Goal: Transaction & Acquisition: Subscribe to service/newsletter

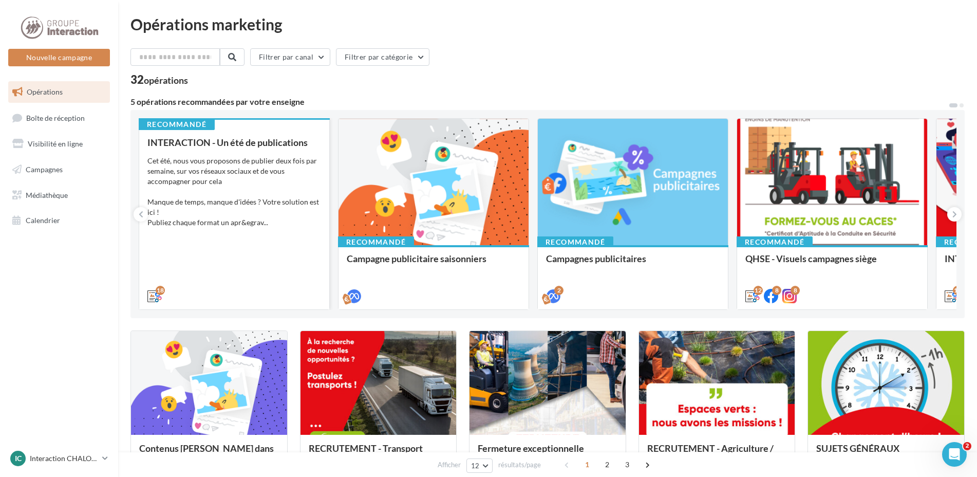
click at [240, 185] on div "Cet été, nous vous proposons de publier deux fois par semaine, sur vos réseaux …" at bounding box center [234, 192] width 174 height 72
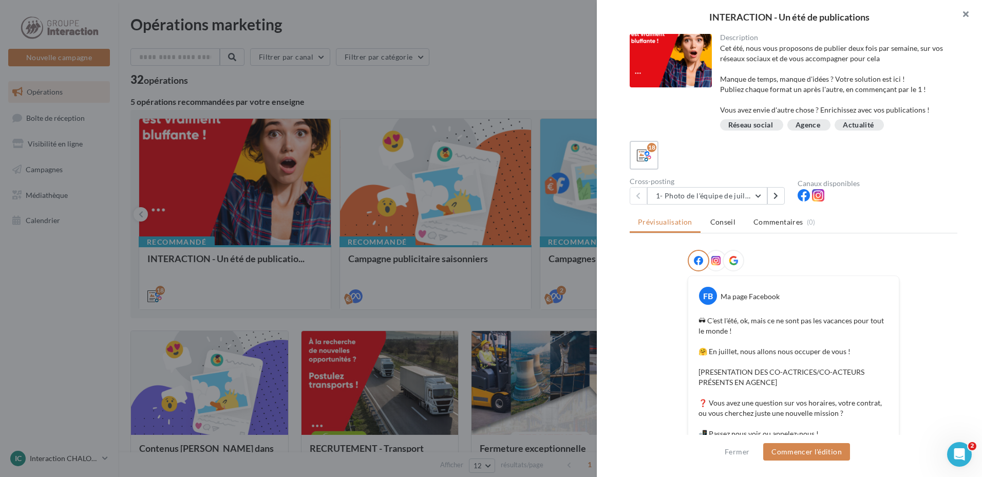
click at [965, 12] on button "button" at bounding box center [961, 15] width 41 height 31
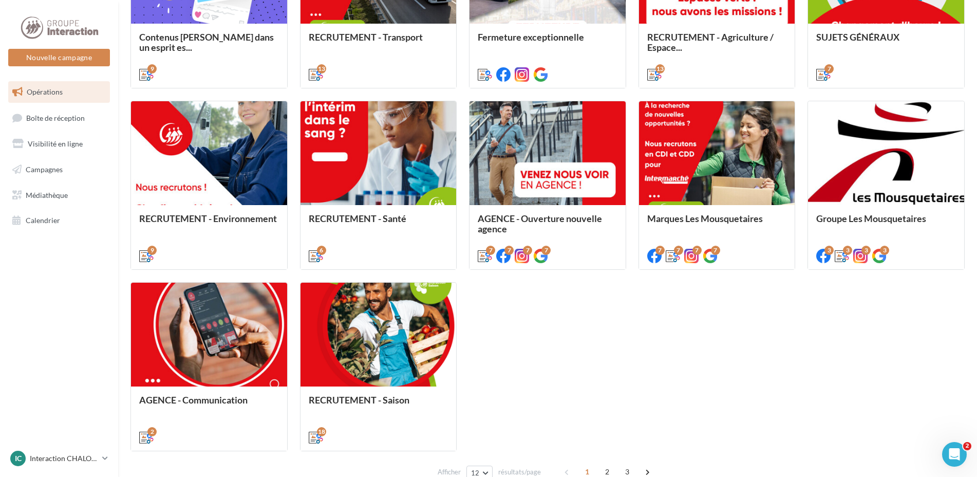
scroll to position [462, 0]
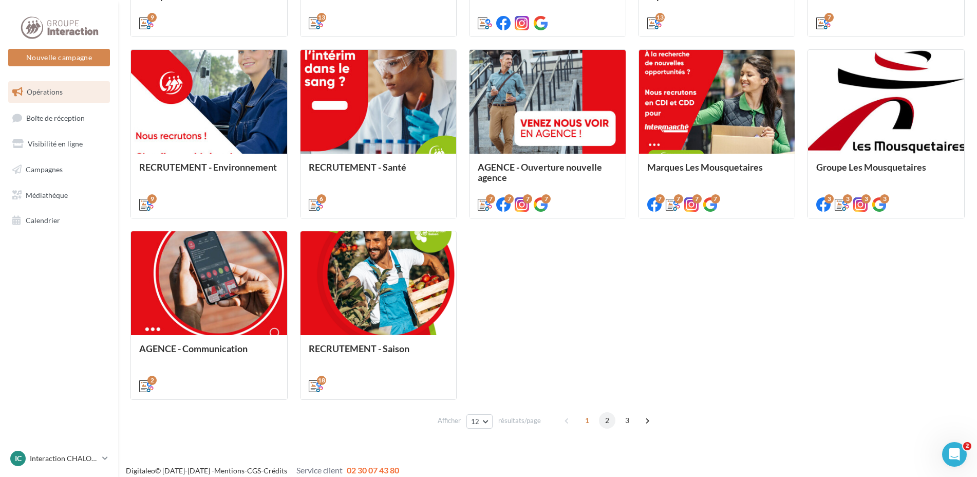
click at [607, 420] on span "2" at bounding box center [607, 420] width 16 height 16
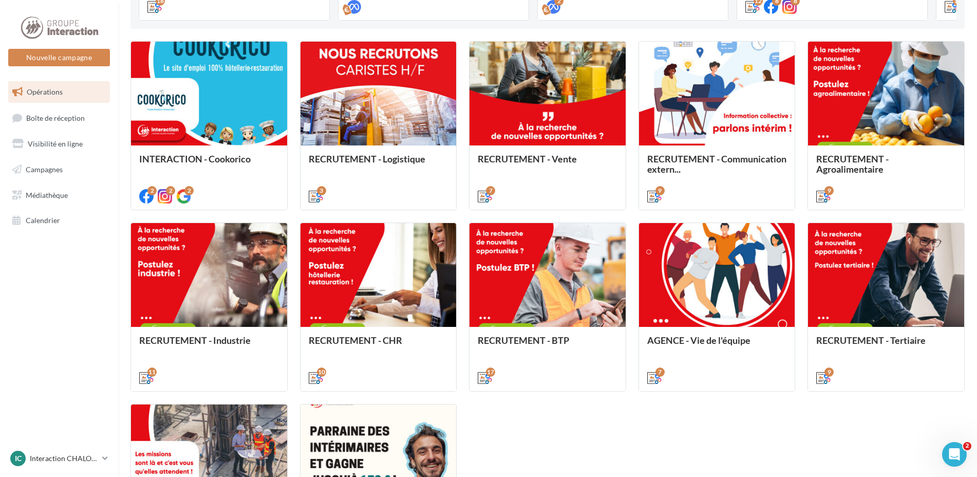
scroll to position [443, 0]
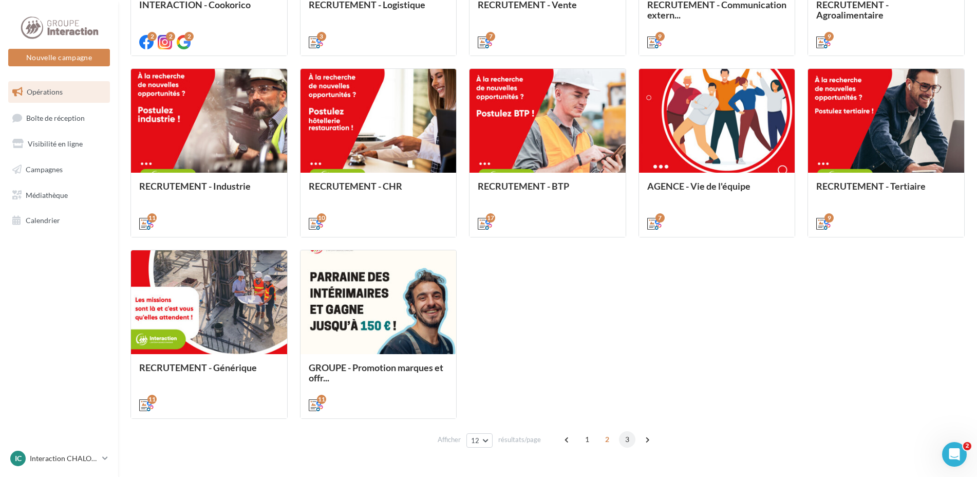
click at [631, 441] on span "3" at bounding box center [627, 439] width 16 height 16
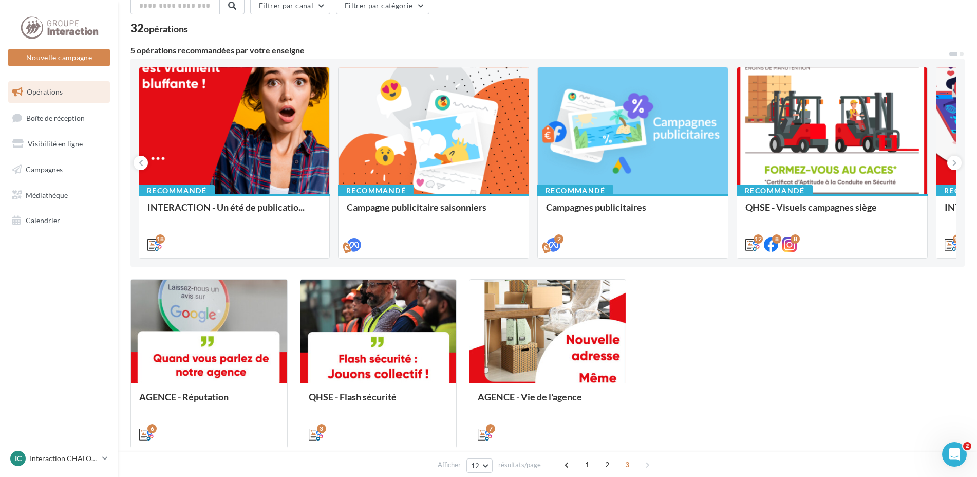
scroll to position [0, 0]
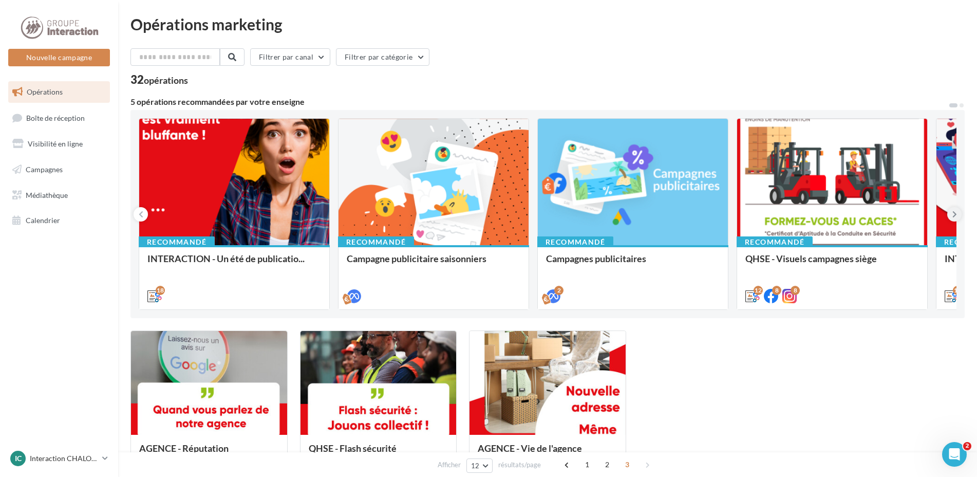
click at [950, 218] on button at bounding box center [954, 214] width 14 height 14
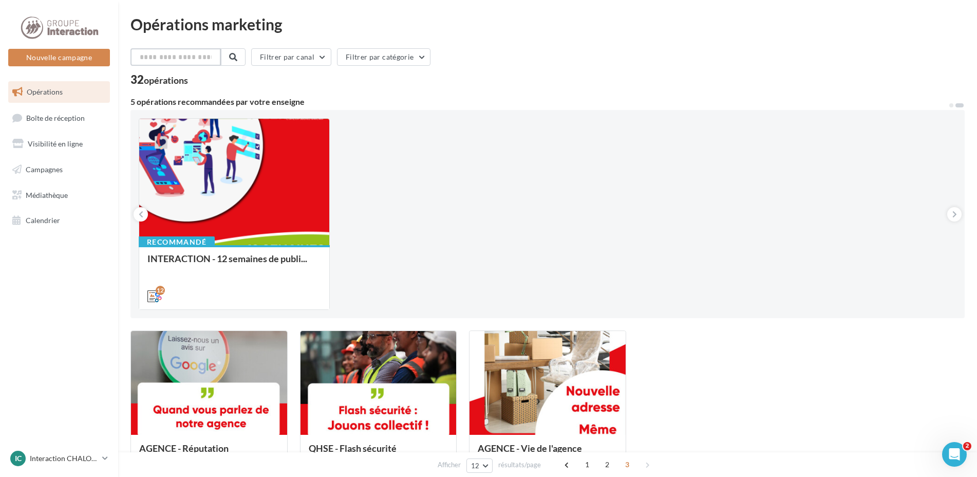
click at [179, 55] on input "text" at bounding box center [175, 56] width 90 height 17
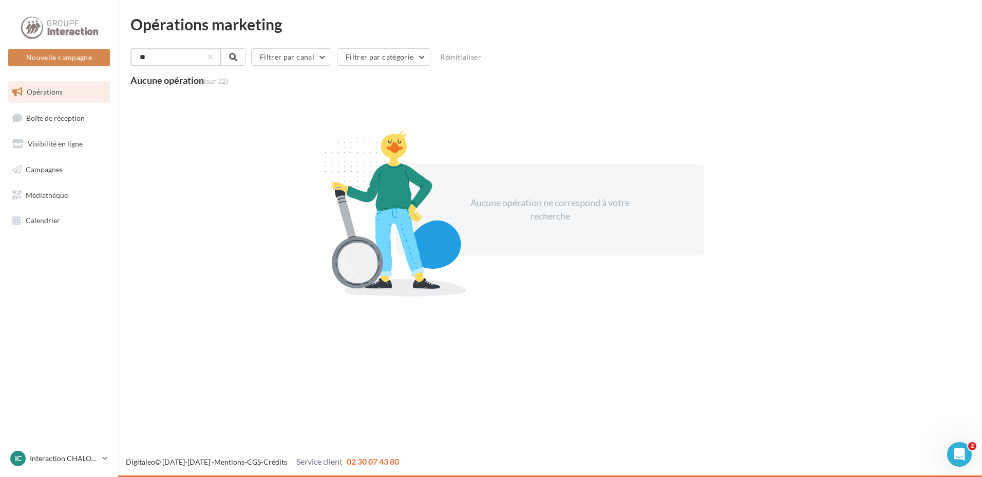
type input "*"
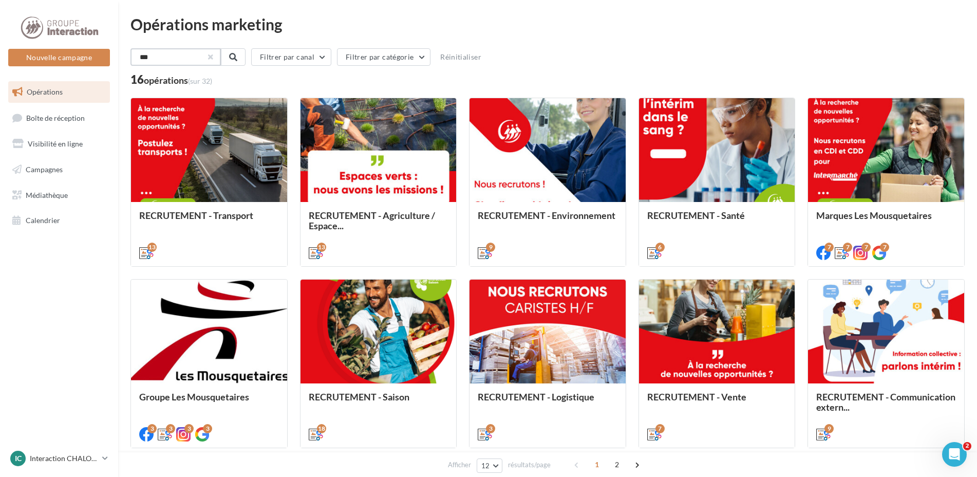
type input "***"
click at [212, 57] on button "button" at bounding box center [210, 57] width 4 height 4
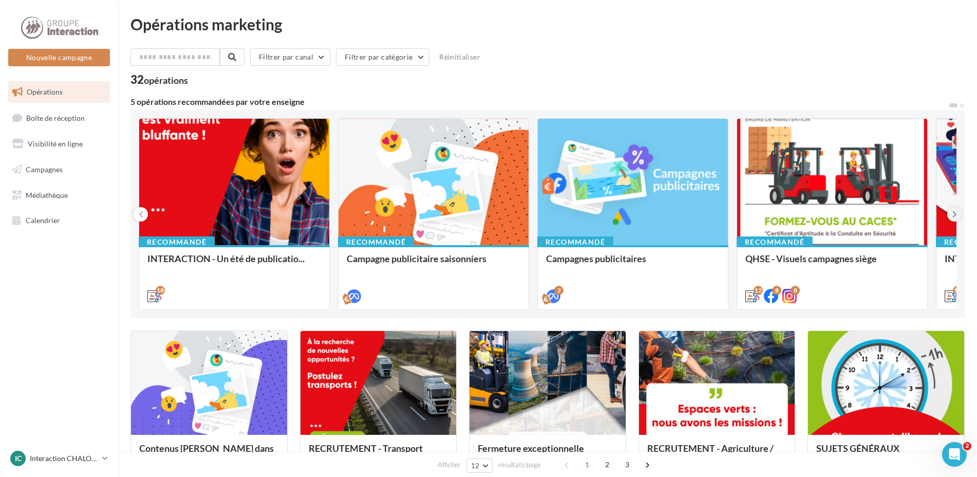
click at [955, 214] on icon at bounding box center [954, 214] width 5 height 10
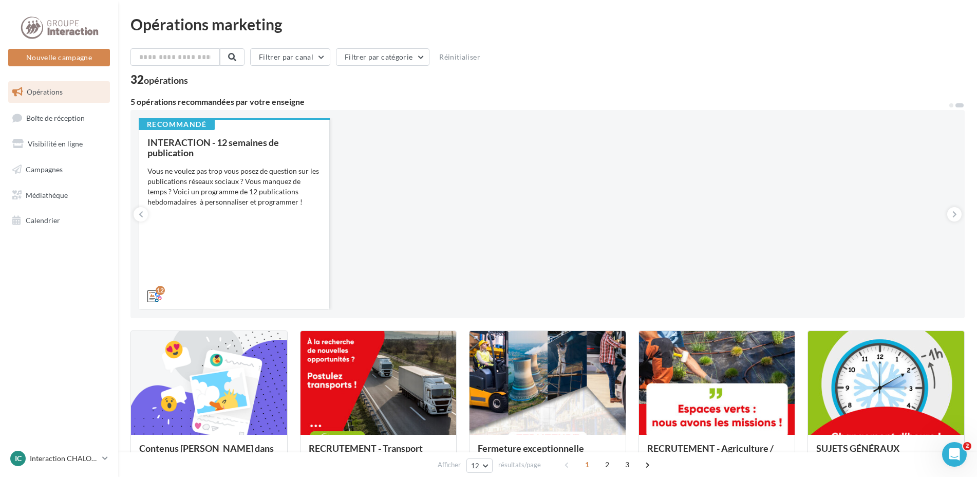
click at [207, 194] on div "Vous ne voulez pas trop vous posez de question sur les publications réseaux soc…" at bounding box center [234, 186] width 174 height 41
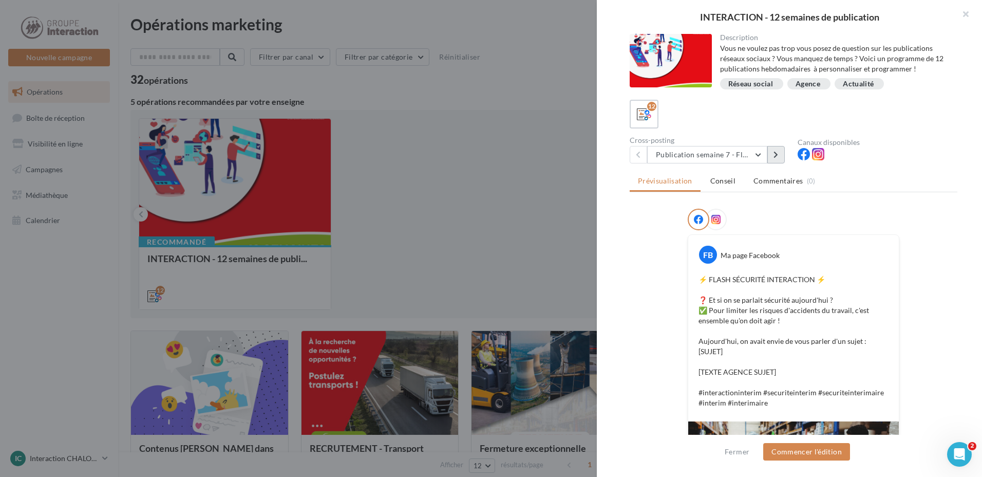
click at [773, 152] on button at bounding box center [775, 154] width 17 height 17
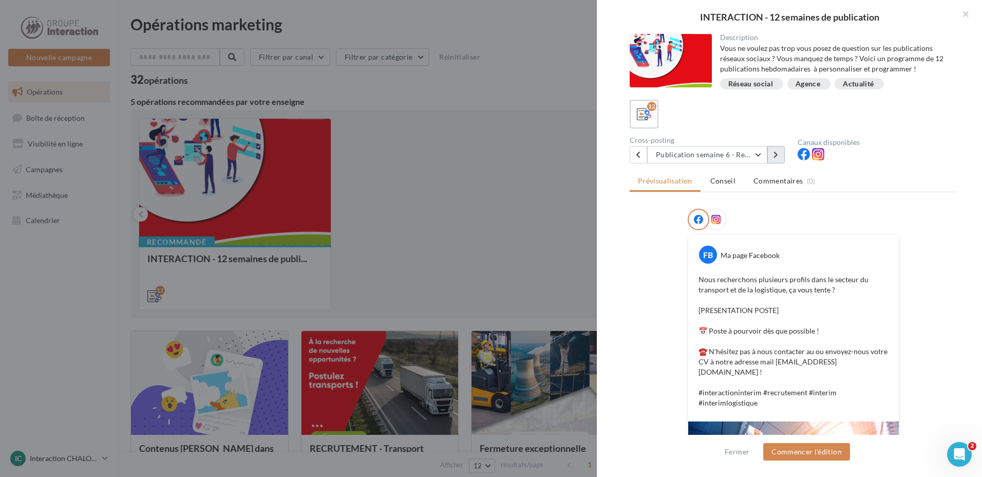
click at [771, 152] on button at bounding box center [775, 154] width 17 height 17
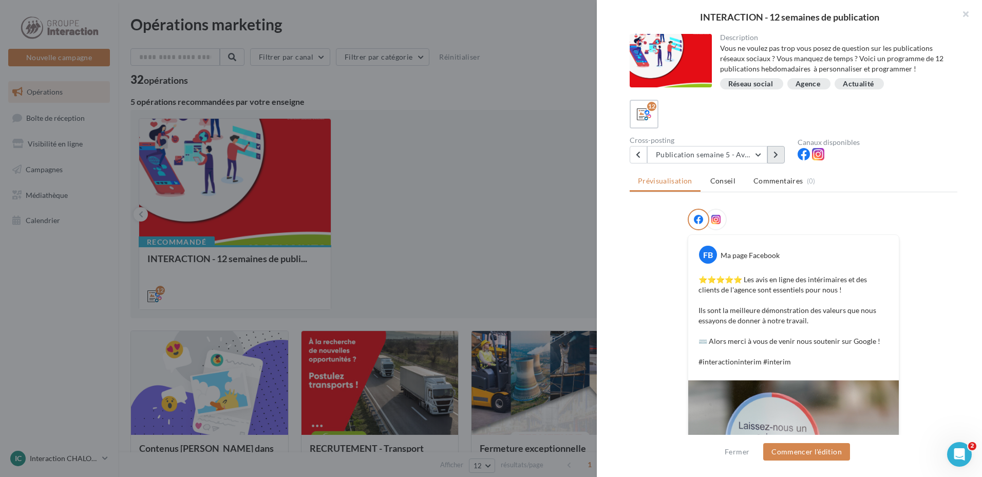
click at [771, 152] on button at bounding box center [775, 154] width 17 height 17
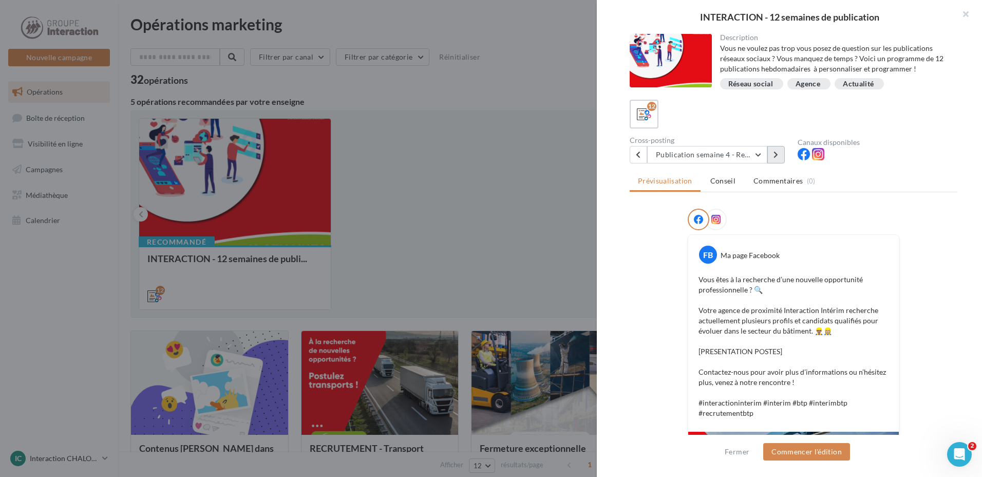
click at [771, 152] on button at bounding box center [775, 154] width 17 height 17
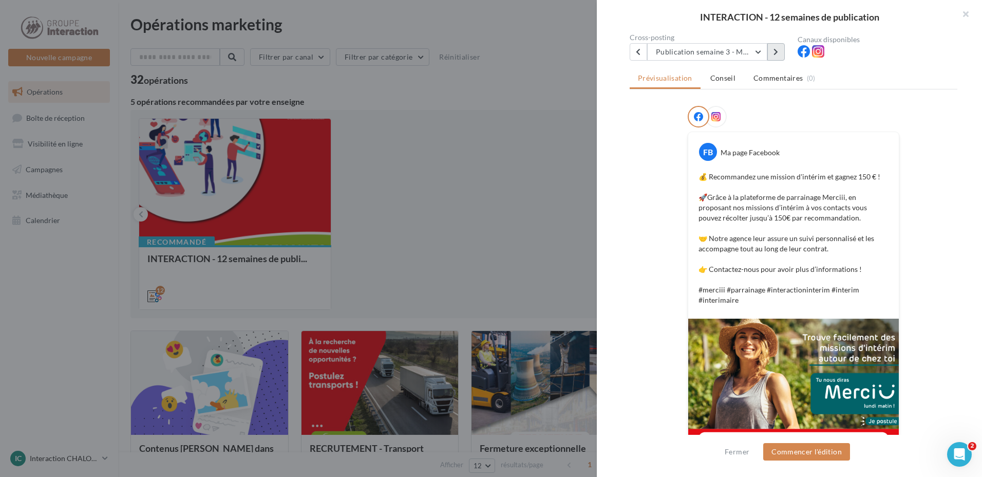
scroll to position [202, 0]
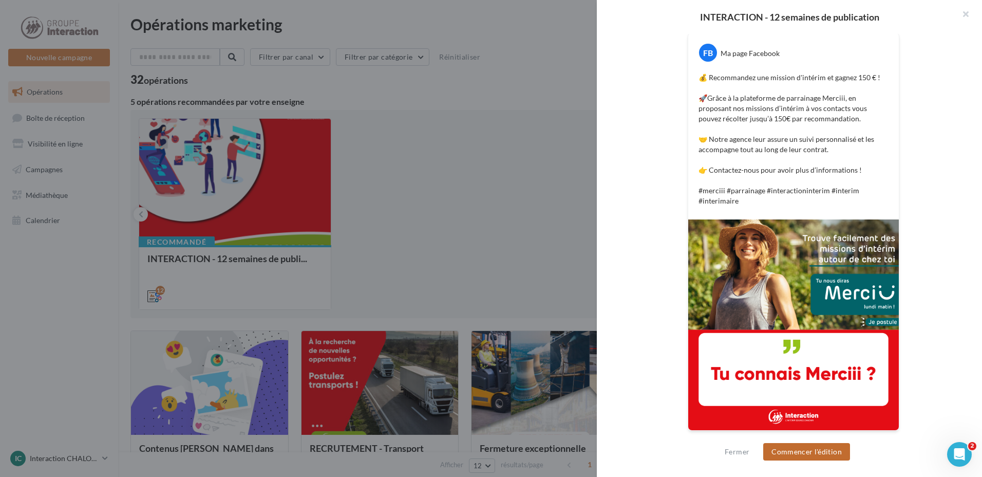
click at [806, 451] on button "Commencer l'édition" at bounding box center [806, 451] width 87 height 17
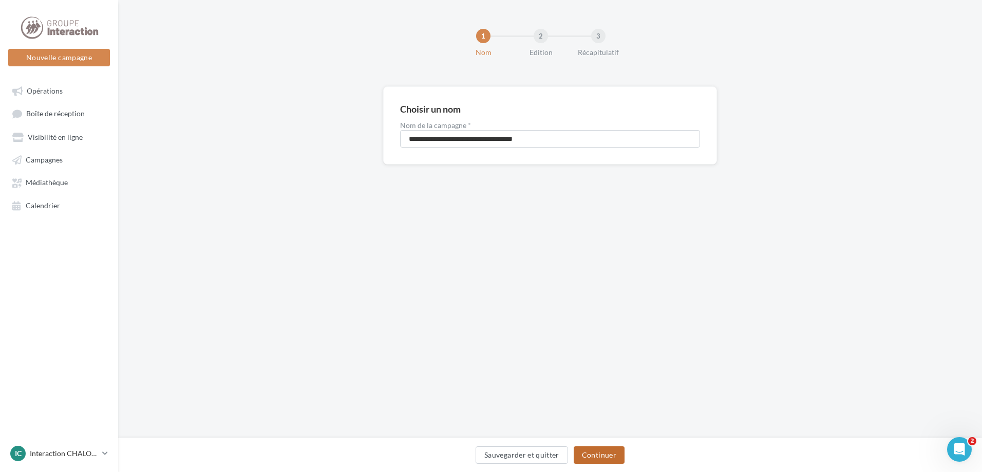
click at [589, 454] on button "Continuer" at bounding box center [599, 454] width 51 height 17
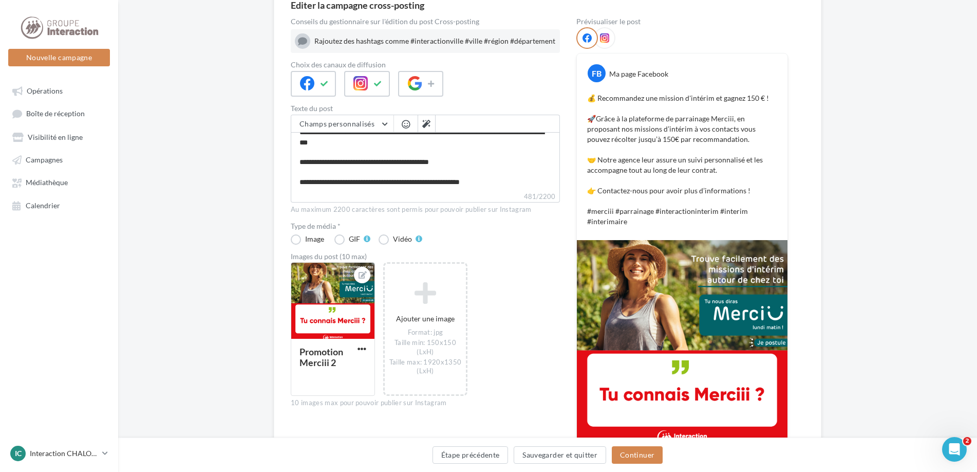
scroll to position [181, 0]
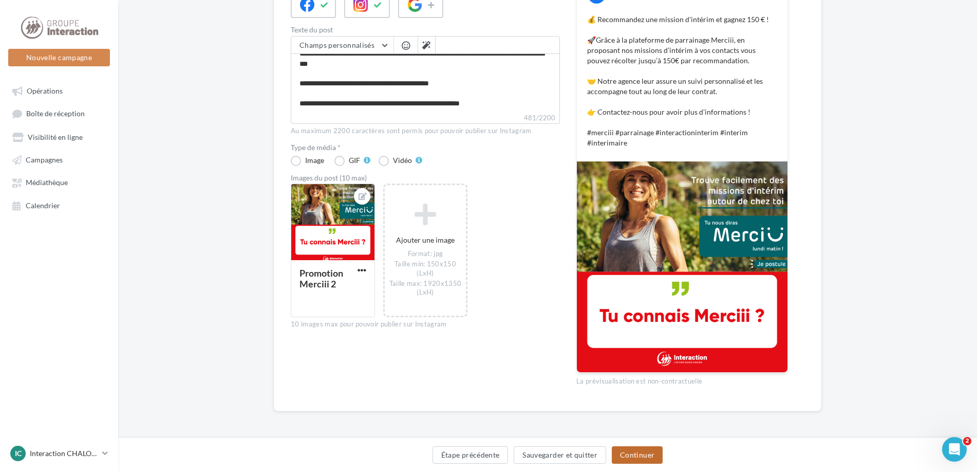
click at [645, 461] on button "Continuer" at bounding box center [637, 454] width 51 height 17
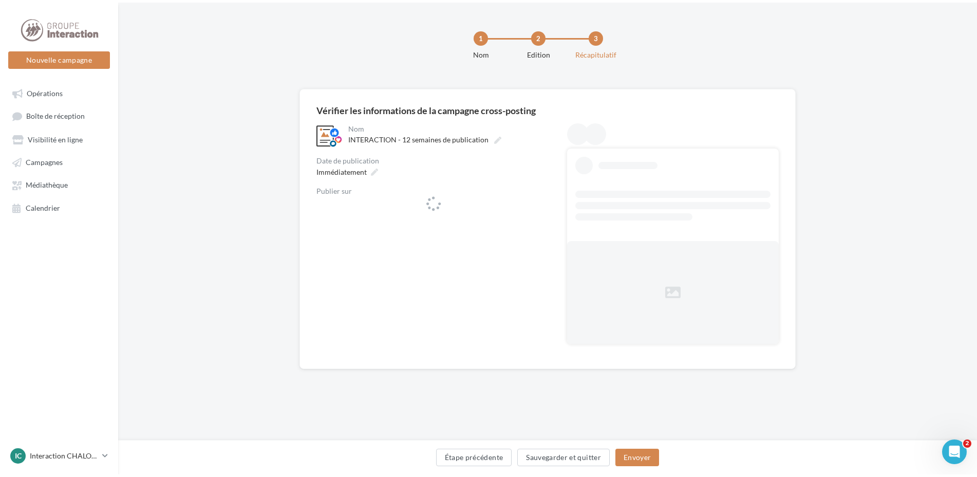
scroll to position [0, 0]
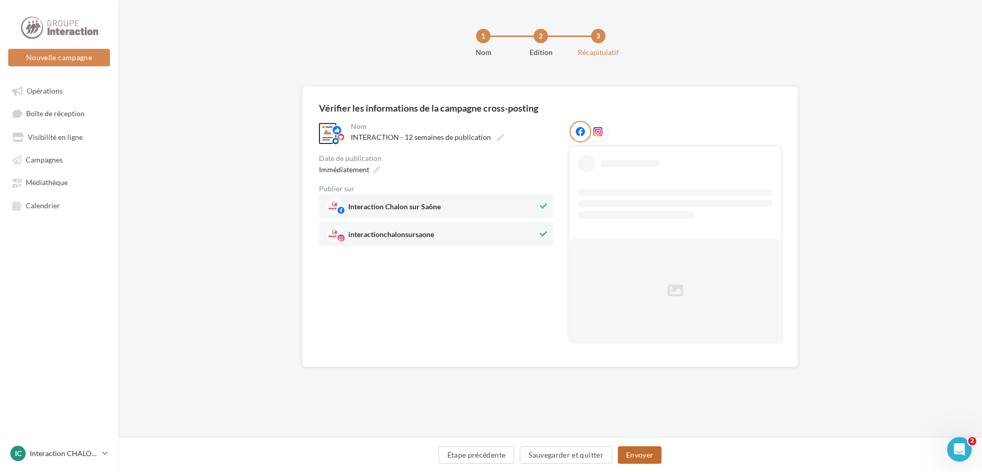
click at [630, 449] on button "Envoyer" at bounding box center [640, 454] width 44 height 17
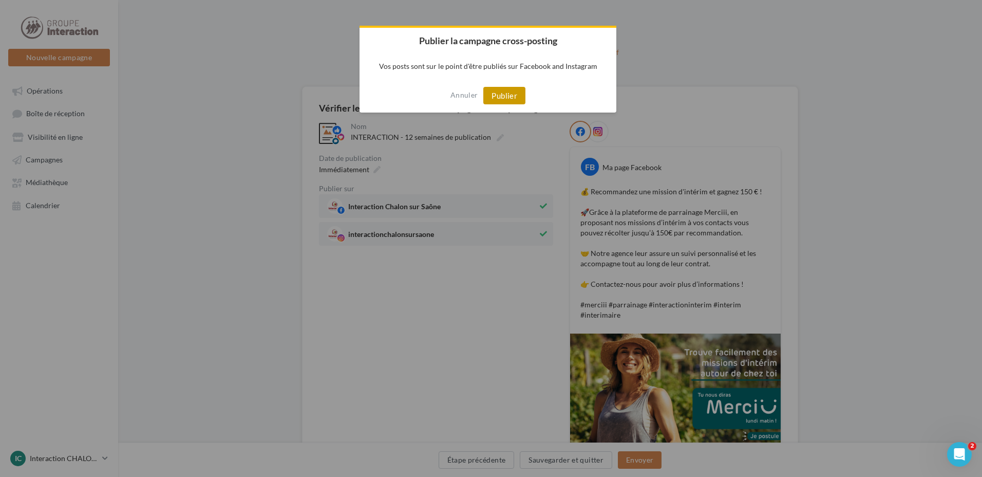
click at [495, 99] on button "Publier" at bounding box center [504, 95] width 42 height 17
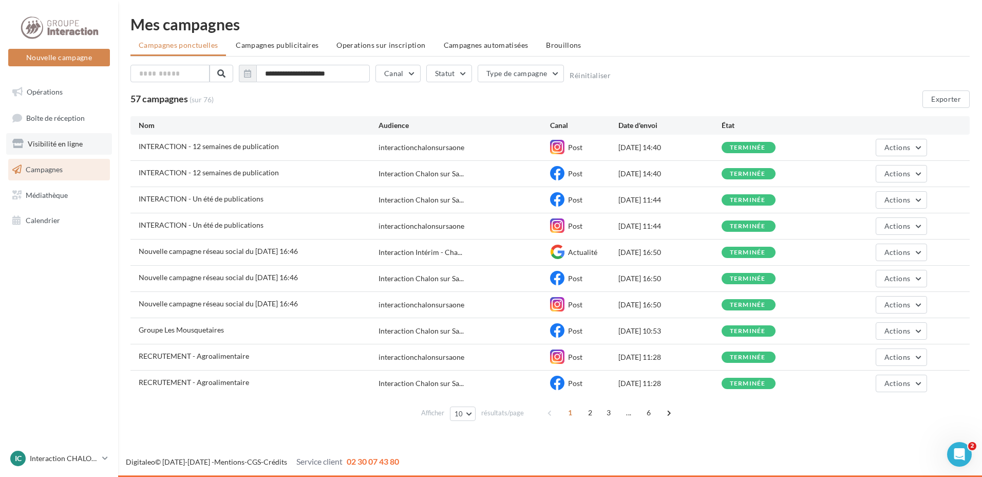
click at [60, 150] on link "Visibilité en ligne" at bounding box center [59, 144] width 106 height 22
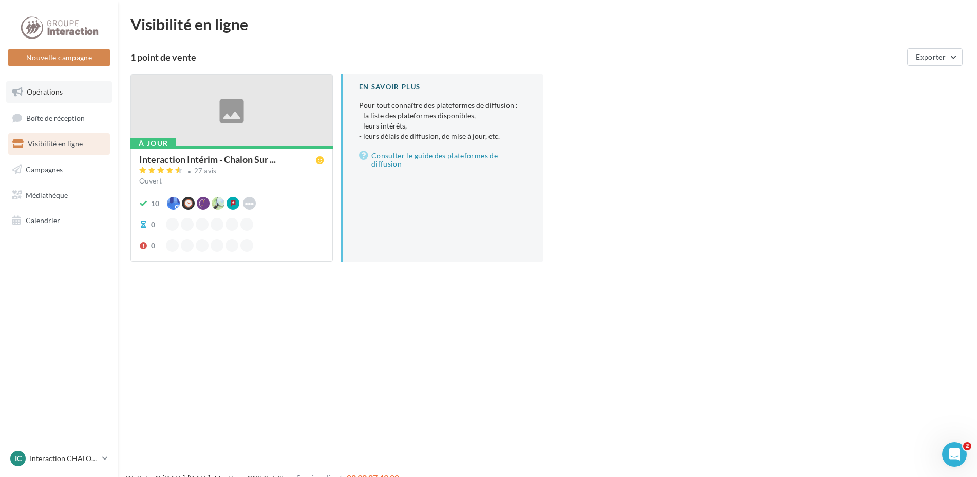
click at [40, 96] on link "Opérations" at bounding box center [59, 92] width 106 height 22
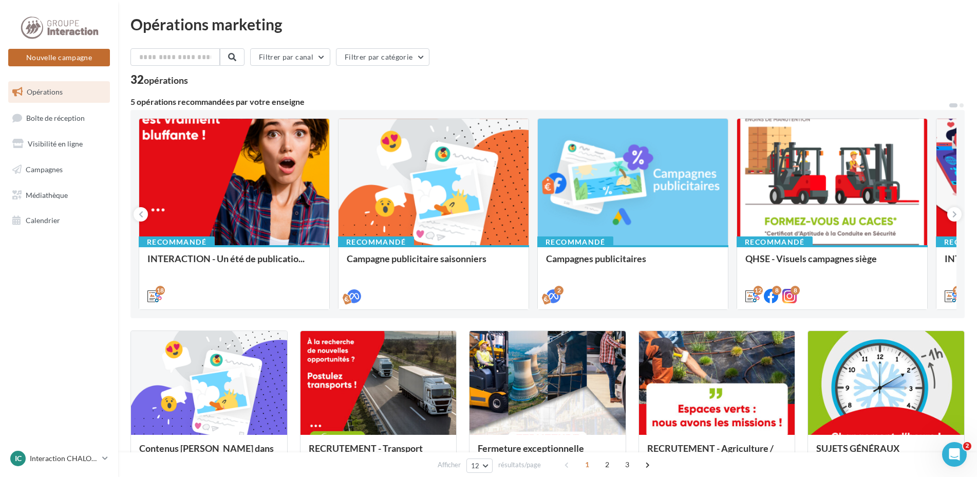
click at [84, 60] on button "Nouvelle campagne" at bounding box center [59, 57] width 102 height 17
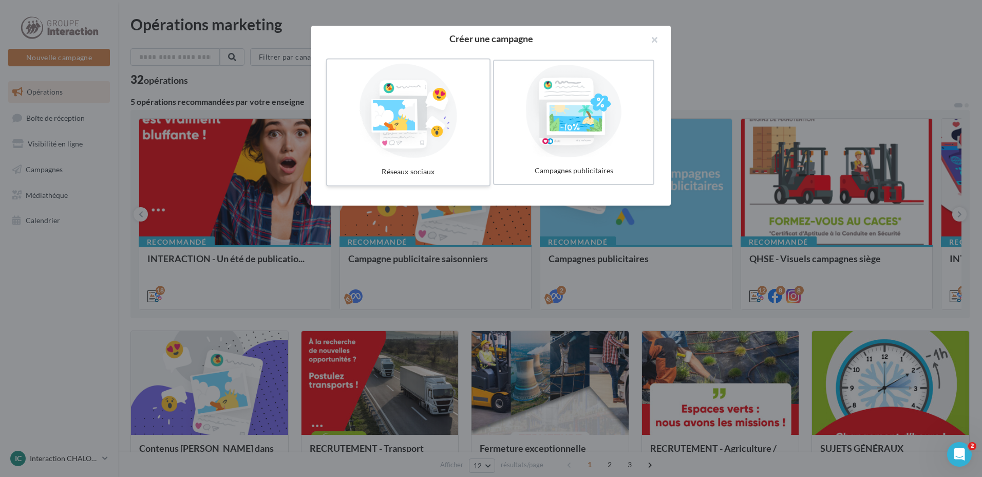
click at [433, 151] on div at bounding box center [408, 111] width 154 height 95
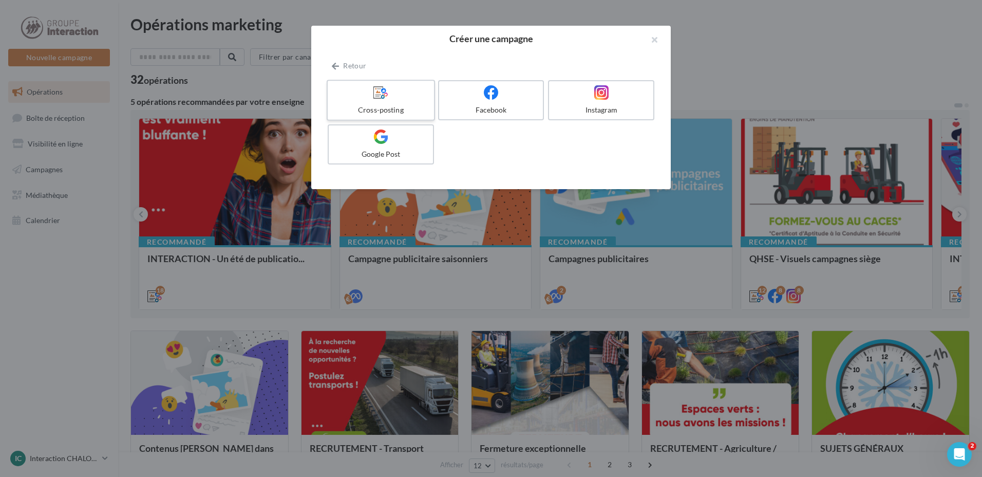
click at [396, 105] on div "Cross-posting" at bounding box center [381, 110] width 98 height 10
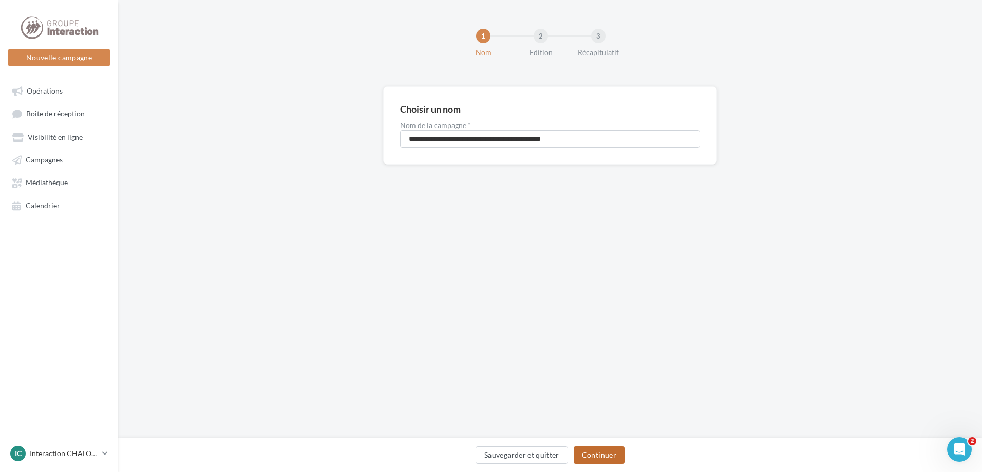
click at [600, 454] on button "Continuer" at bounding box center [599, 454] width 51 height 17
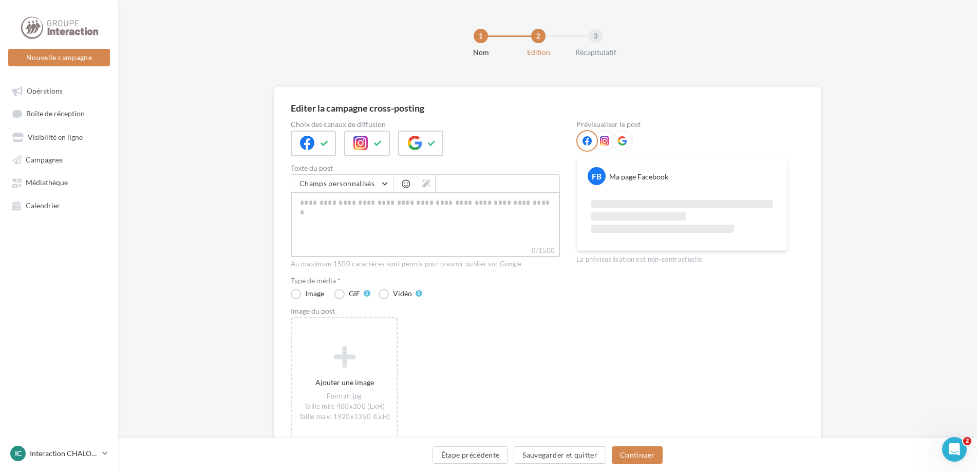
click at [397, 205] on textarea "0/1500" at bounding box center [425, 218] width 269 height 53
paste textarea "**********"
type textarea "**********"
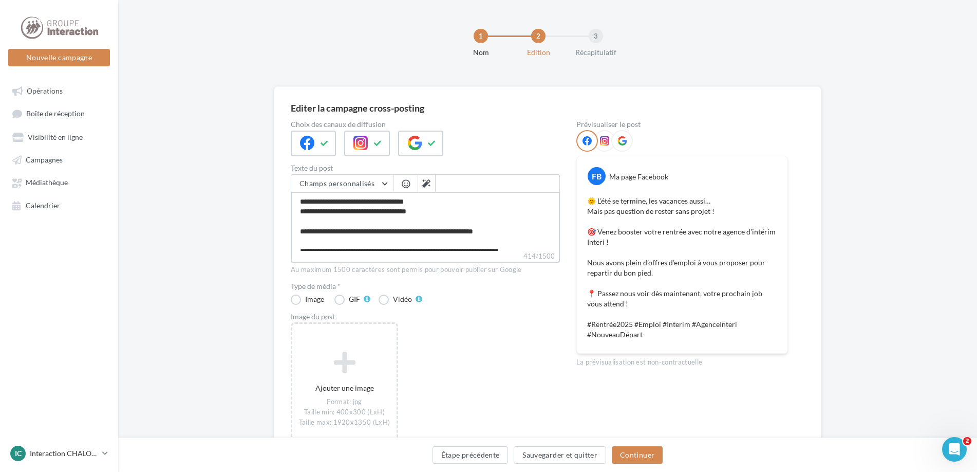
drag, startPoint x: 506, startPoint y: 232, endPoint x: 461, endPoint y: 234, distance: 44.8
click at [461, 234] on textarea "**********" at bounding box center [425, 221] width 269 height 59
type textarea "**********"
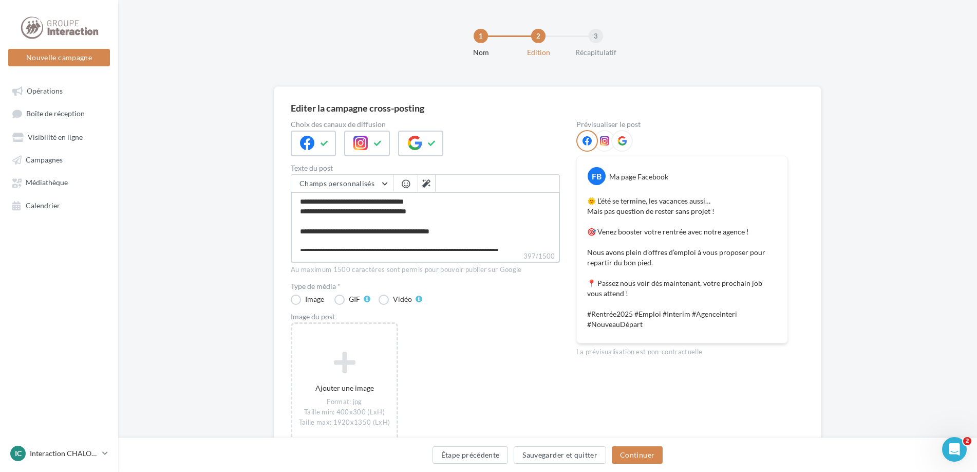
scroll to position [49, 0]
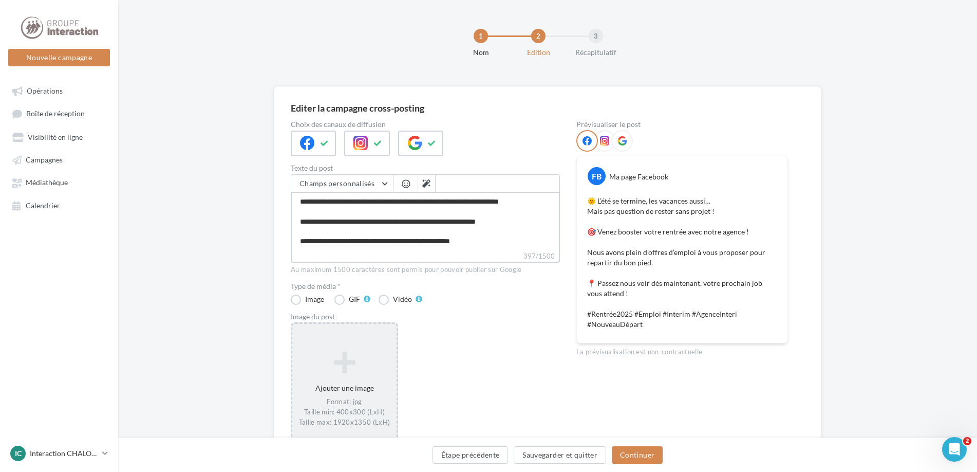
type textarea "**********"
click at [355, 366] on icon at bounding box center [344, 361] width 96 height 25
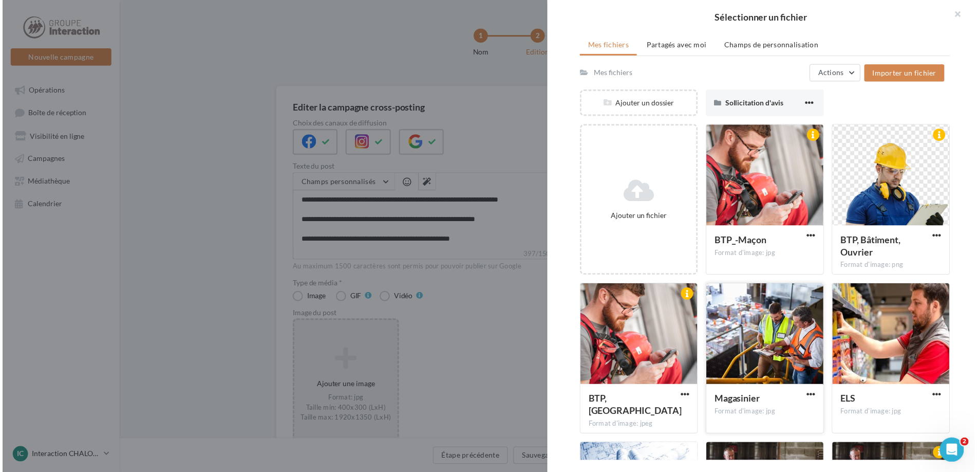
scroll to position [0, 0]
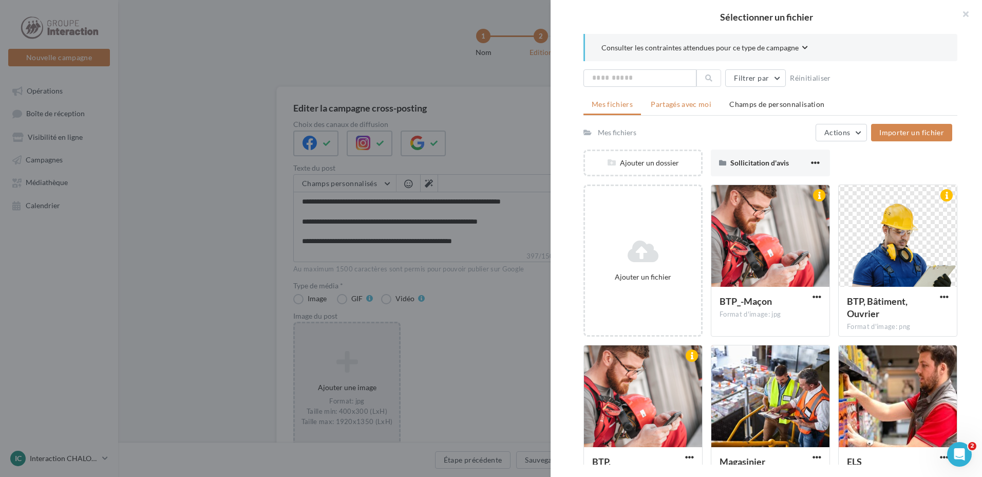
click at [666, 105] on span "Partagés avec moi" at bounding box center [681, 104] width 61 height 9
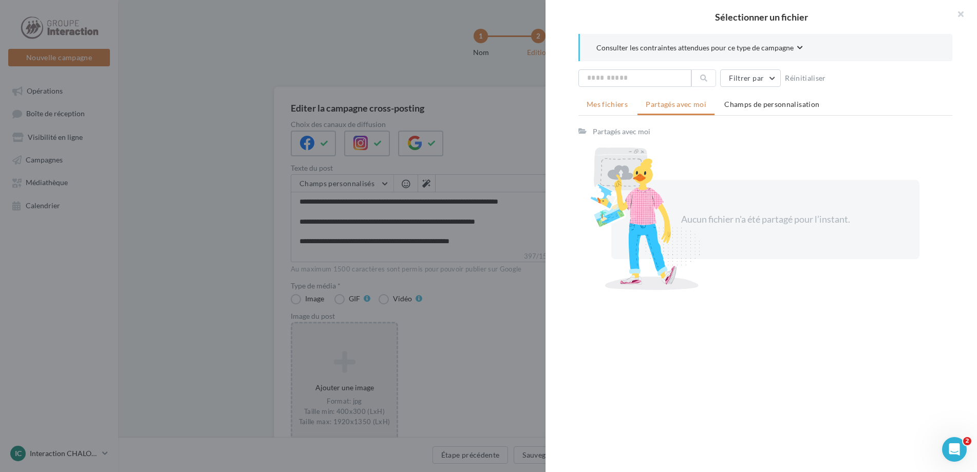
click at [619, 106] on span "Mes fichiers" at bounding box center [607, 104] width 41 height 9
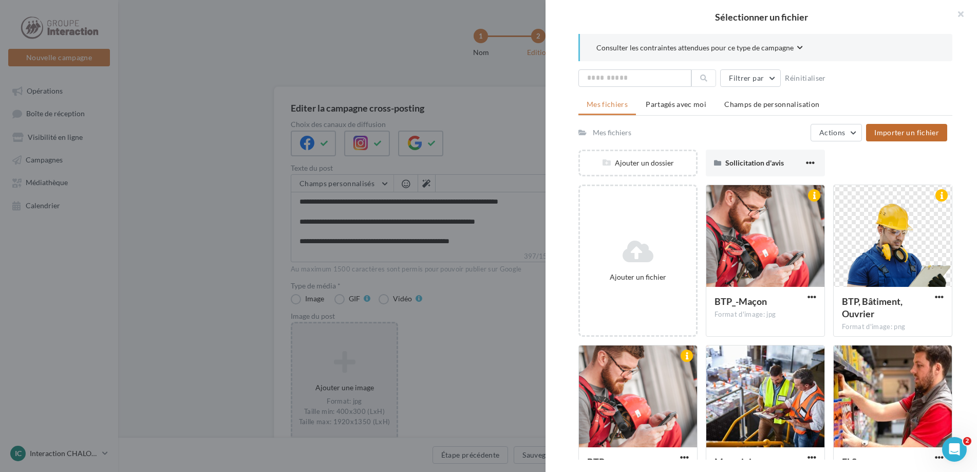
click at [904, 128] on span "Importer un fichier" at bounding box center [906, 132] width 65 height 9
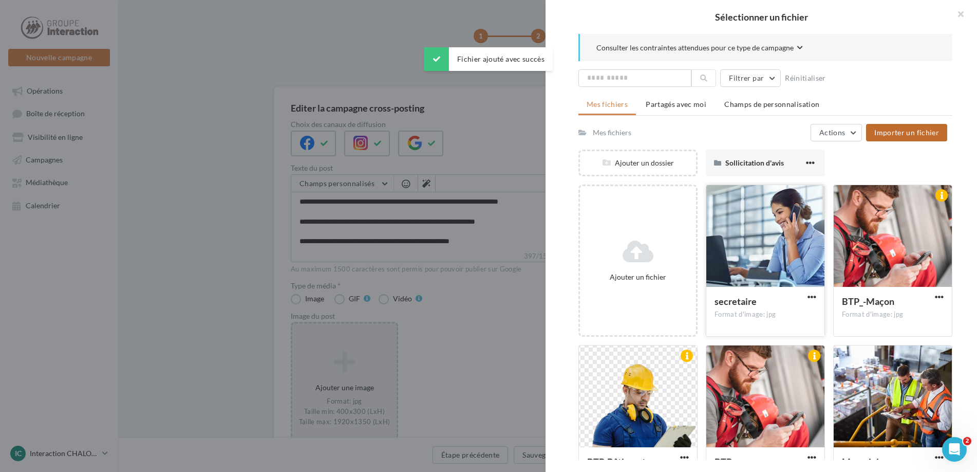
click at [795, 248] on div at bounding box center [765, 236] width 118 height 103
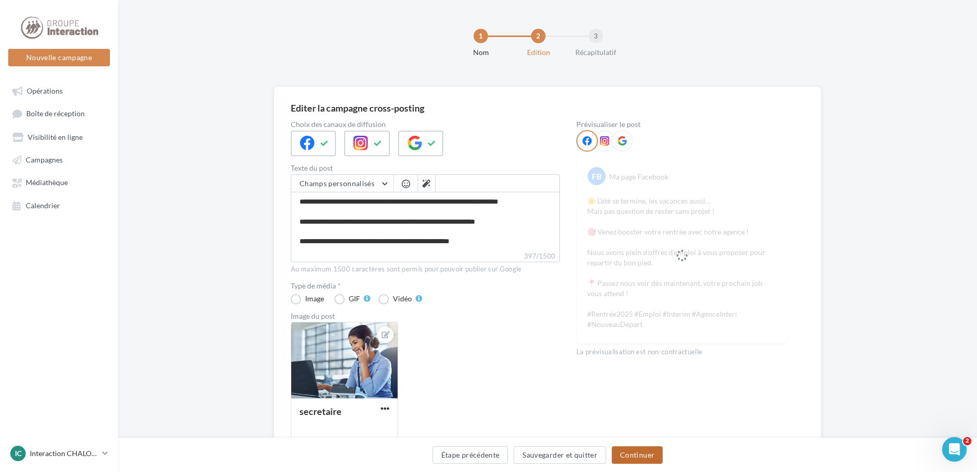
click at [646, 458] on button "Continuer" at bounding box center [637, 454] width 51 height 17
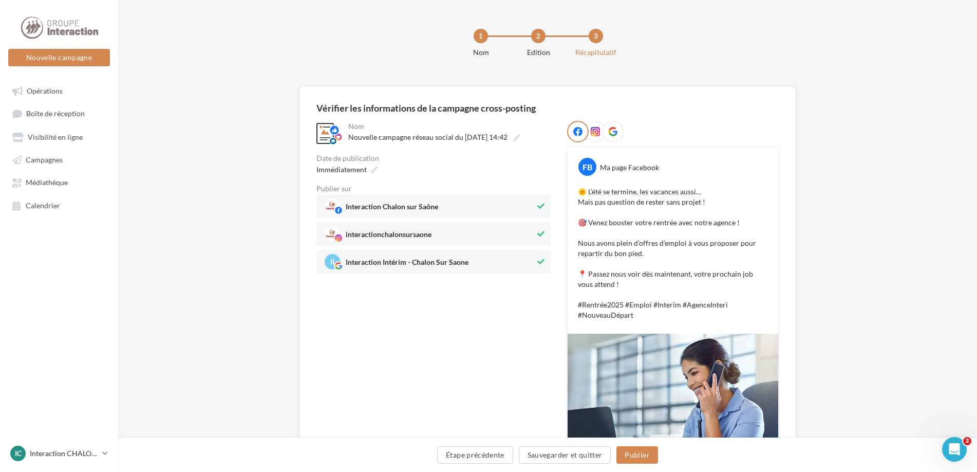
scroll to position [102, 0]
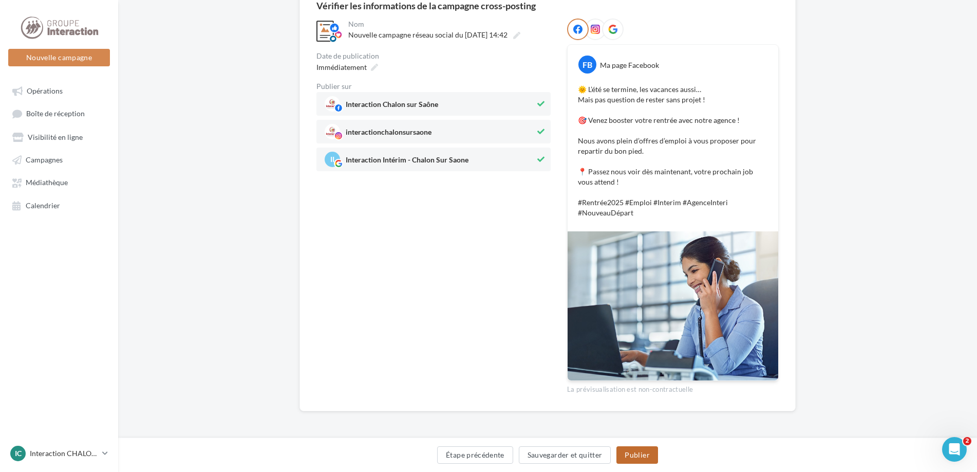
click at [641, 458] on button "Publier" at bounding box center [636, 454] width 41 height 17
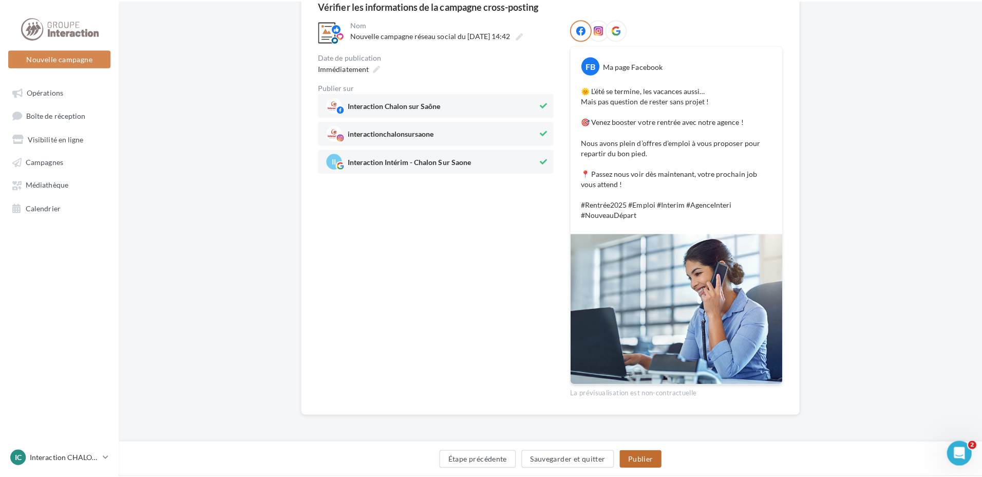
scroll to position [97, 0]
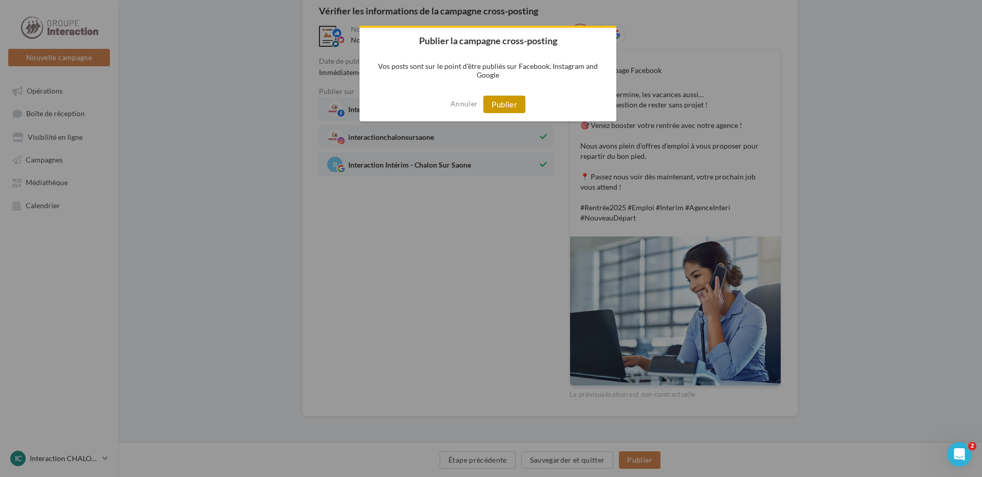
click at [509, 99] on button "Publier" at bounding box center [504, 104] width 42 height 17
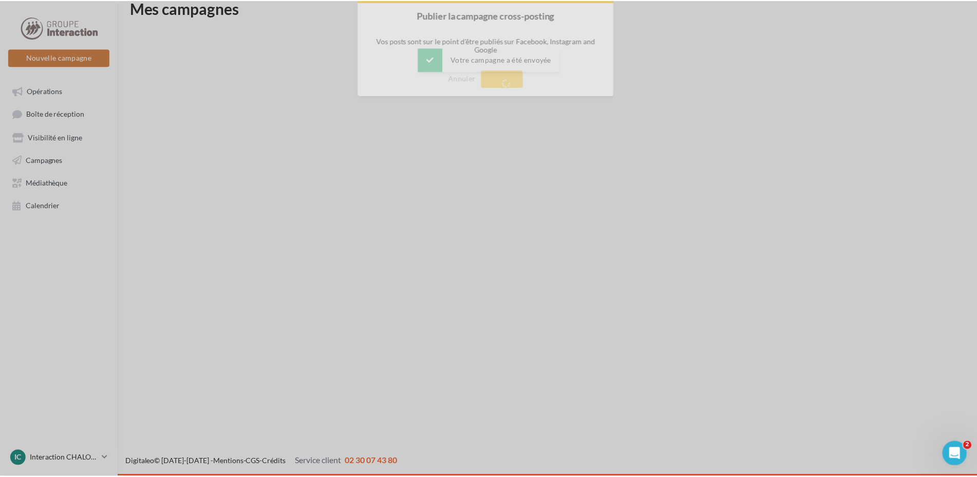
scroll to position [16, 0]
